Goal: Find specific page/section: Find specific page/section

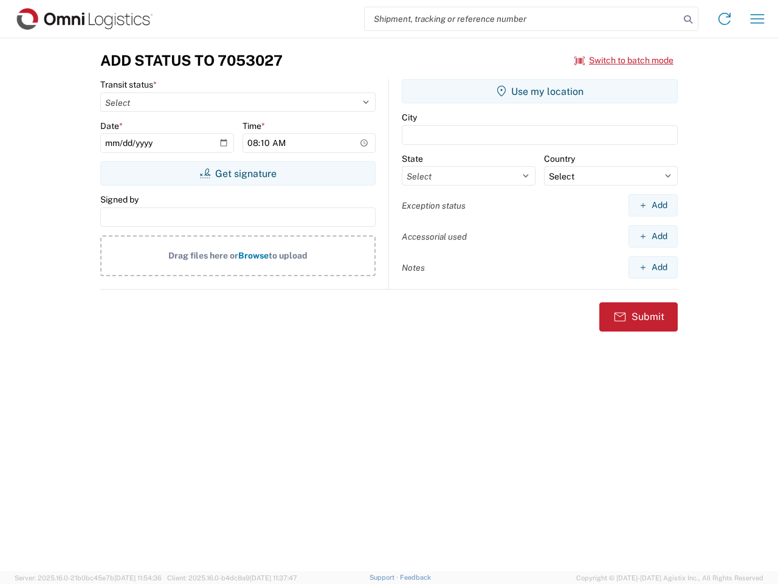
click at [522, 19] on input "search" at bounding box center [522, 18] width 315 height 23
click at [688, 19] on icon at bounding box center [688, 19] width 17 height 17
click at [725, 19] on icon at bounding box center [724, 18] width 19 height 19
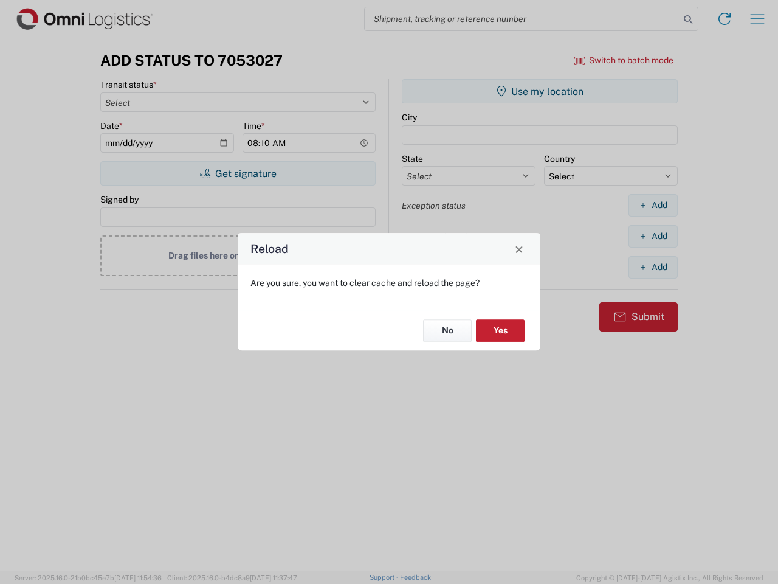
click at [624, 60] on div "Reload Are you sure, you want to clear cache and reload the page? No Yes" at bounding box center [389, 292] width 778 height 584
click at [238, 173] on div "Reload Are you sure, you want to clear cache and reload the page? No Yes" at bounding box center [389, 292] width 778 height 584
click at [540, 91] on div "Reload Are you sure, you want to clear cache and reload the page? No Yes" at bounding box center [389, 292] width 778 height 584
click at [653, 205] on div "Reload Are you sure, you want to clear cache and reload the page? No Yes" at bounding box center [389, 292] width 778 height 584
click at [653, 236] on div "Reload Are you sure, you want to clear cache and reload the page? No Yes" at bounding box center [389, 292] width 778 height 584
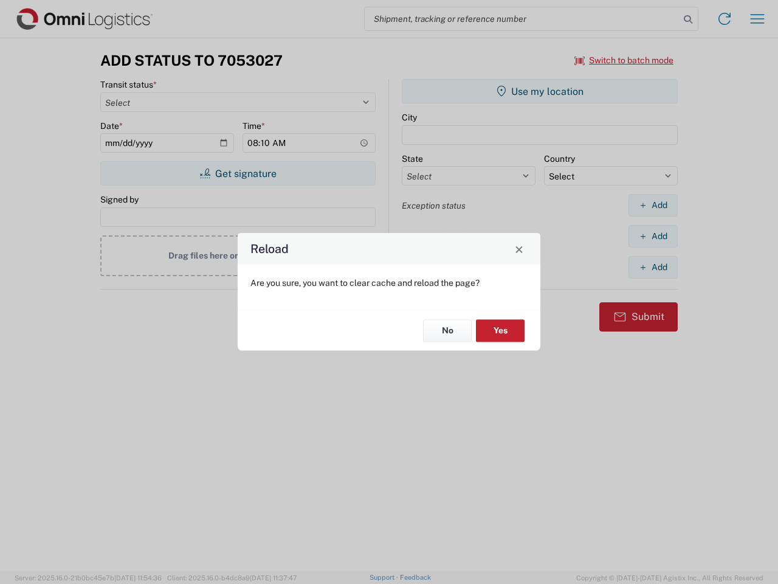
click at [653, 267] on div "Reload Are you sure, you want to clear cache and reload the page? No Yes" at bounding box center [389, 292] width 778 height 584
